Goal: Transaction & Acquisition: Purchase product/service

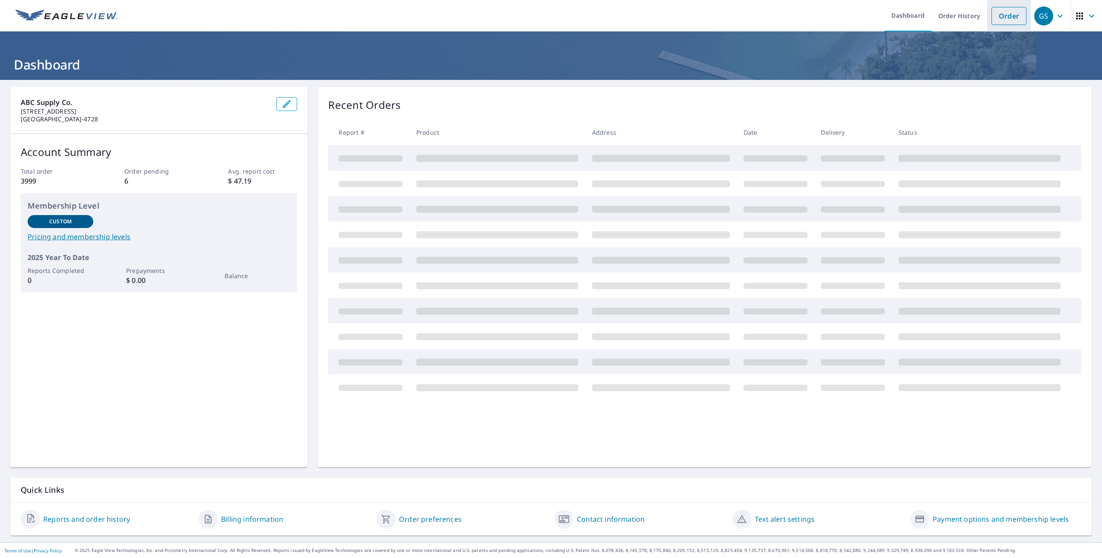
click at [1005, 26] on li "Order" at bounding box center [1009, 16] width 44 height 32
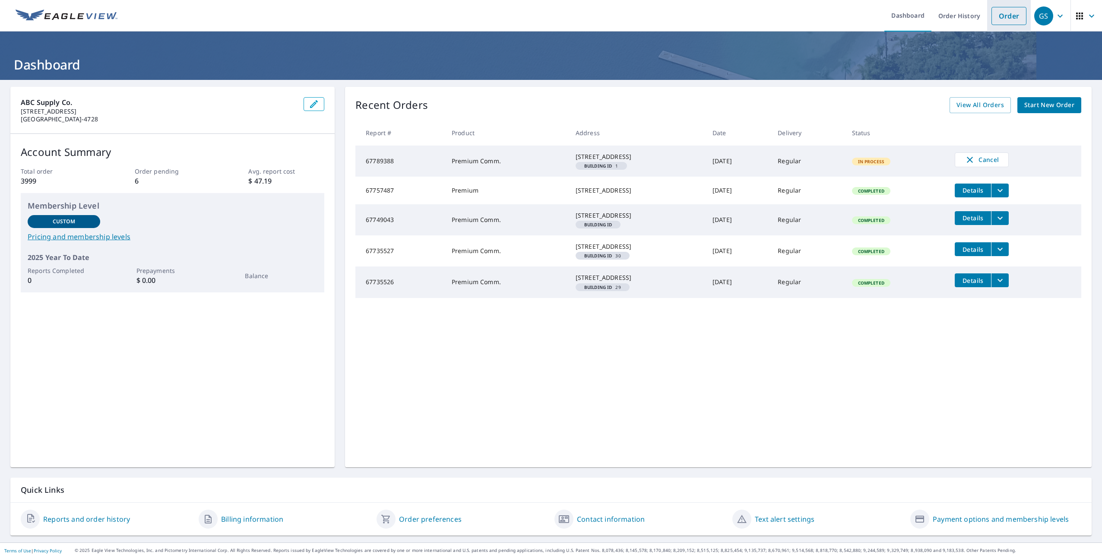
click at [1009, 17] on link "Order" at bounding box center [1008, 16] width 35 height 18
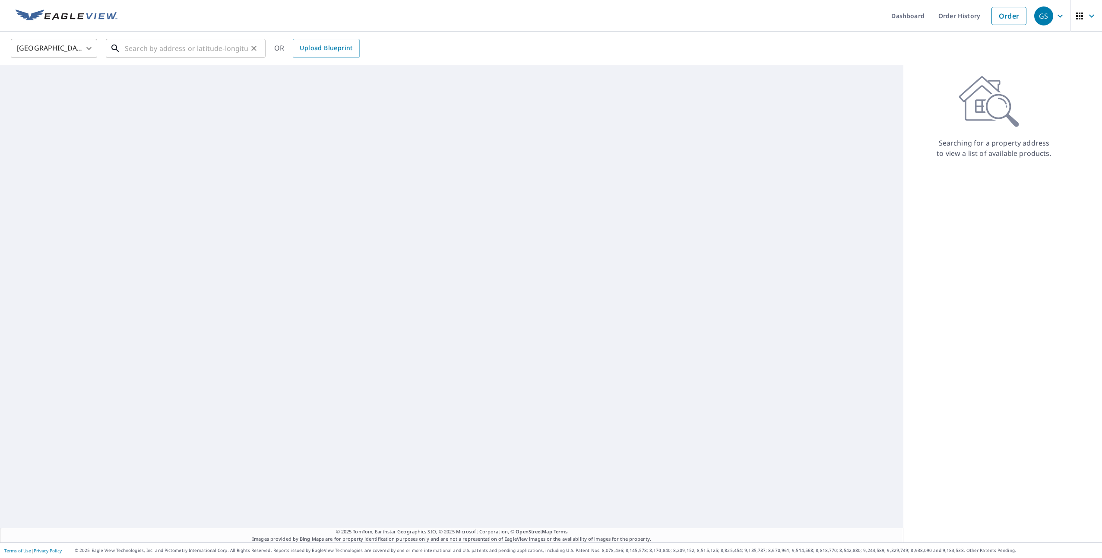
click at [189, 51] on input "text" at bounding box center [186, 48] width 123 height 24
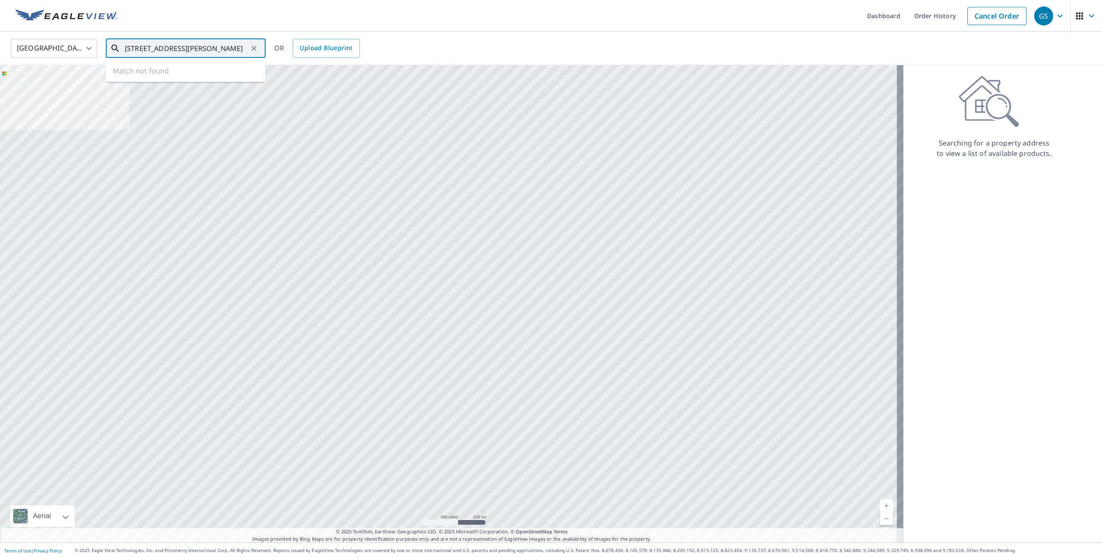
click at [160, 48] on input "[STREET_ADDRESS][PERSON_NAME]" at bounding box center [186, 48] width 123 height 24
click at [190, 84] on p "[GEOGRAPHIC_DATA]" at bounding box center [191, 83] width 136 height 9
type input "[STREET_ADDRESS]"
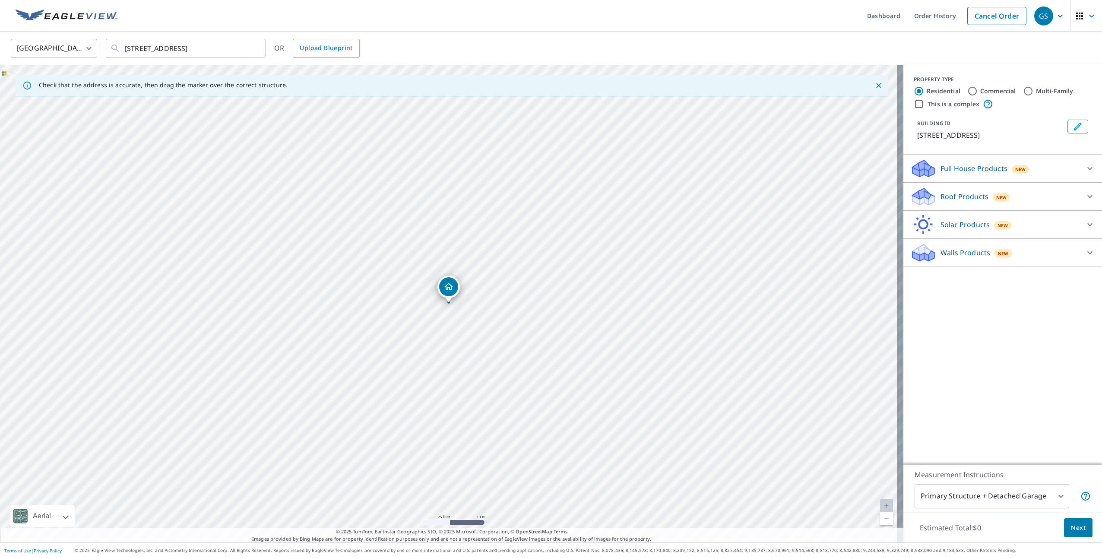
click at [963, 202] on p "Roof Products" at bounding box center [964, 196] width 48 height 10
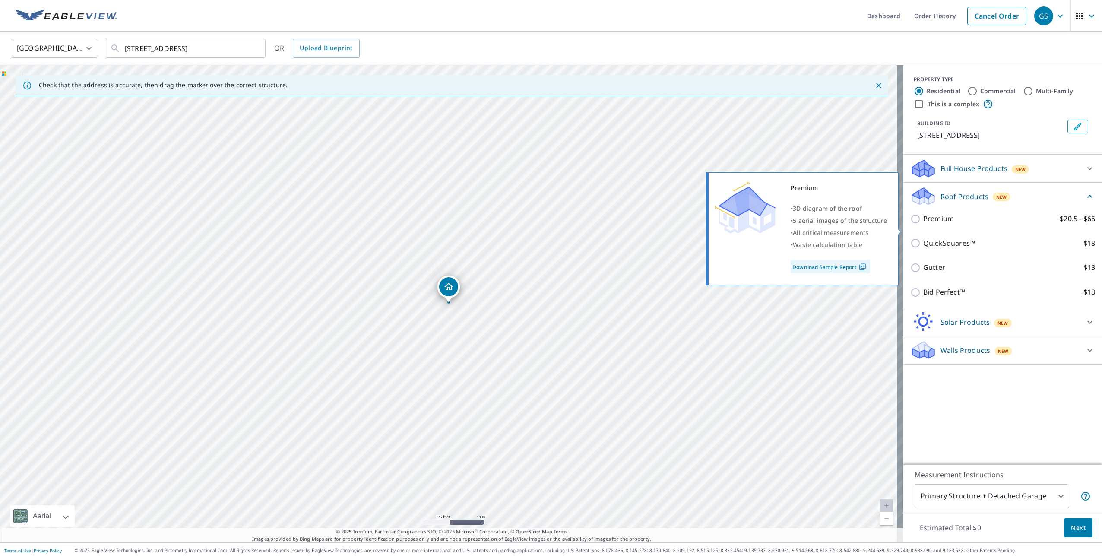
click at [944, 224] on p "Premium" at bounding box center [938, 218] width 31 height 11
click at [923, 224] on input "Premium $20.5 - $66" at bounding box center [916, 219] width 13 height 10
checkbox input "true"
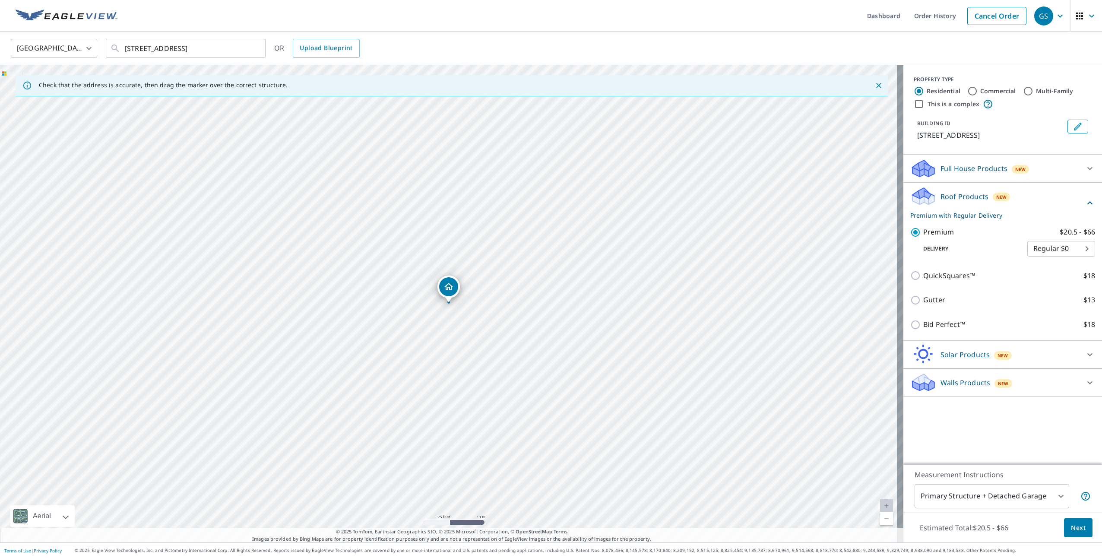
click at [1073, 531] on span "Next" at bounding box center [1077, 527] width 15 height 11
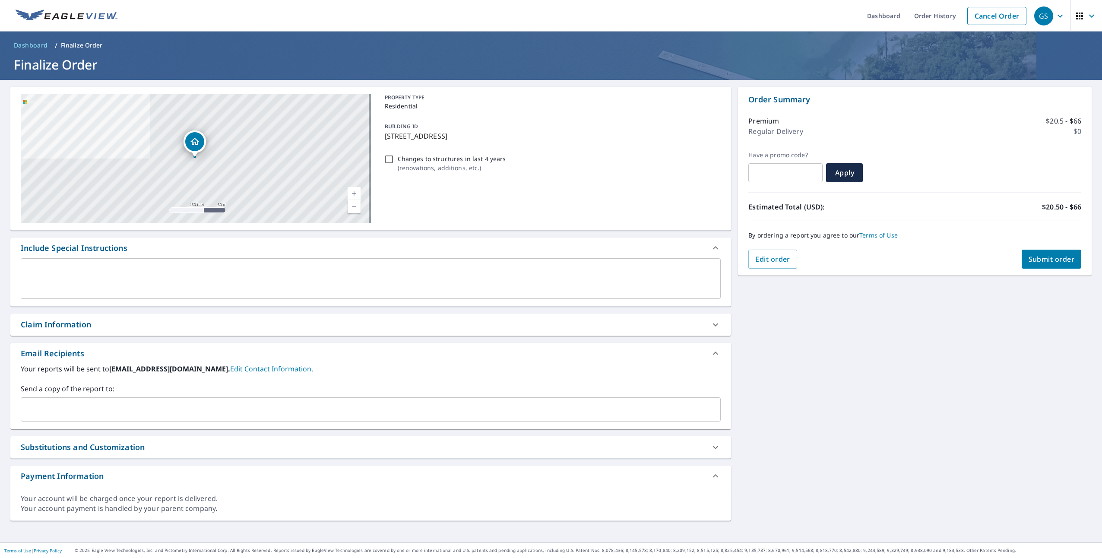
click at [1036, 256] on span "Submit order" at bounding box center [1051, 258] width 46 height 9
